Goal: Find specific page/section: Find specific page/section

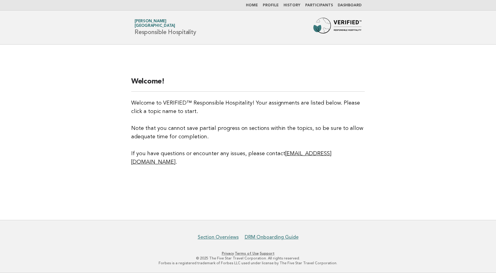
click at [319, 5] on link "Participants" at bounding box center [319, 6] width 28 height 4
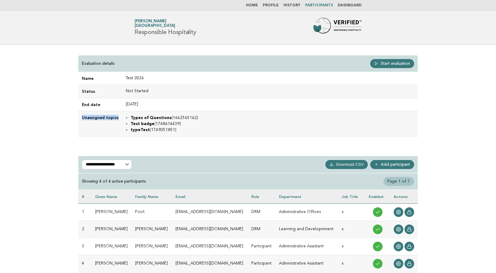
drag, startPoint x: 82, startPoint y: 117, endPoint x: 117, endPoint y: 117, distance: 34.3
click at [117, 117] on td "Unassigned topics" at bounding box center [100, 124] width 44 height 26
click at [258, 4] on link "Home" at bounding box center [252, 6] width 12 height 4
